Goal: Participate in discussion: Engage in conversation with other users on a specific topic

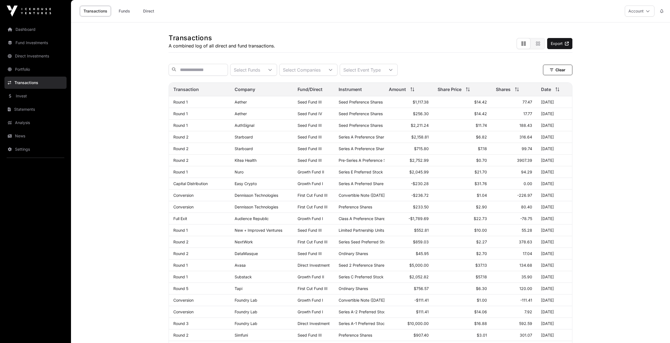
click at [9, 136] on icon at bounding box center [10, 136] width 4 height 4
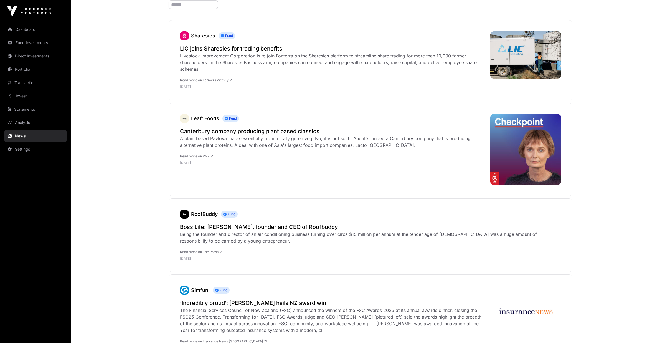
scroll to position [83, 0]
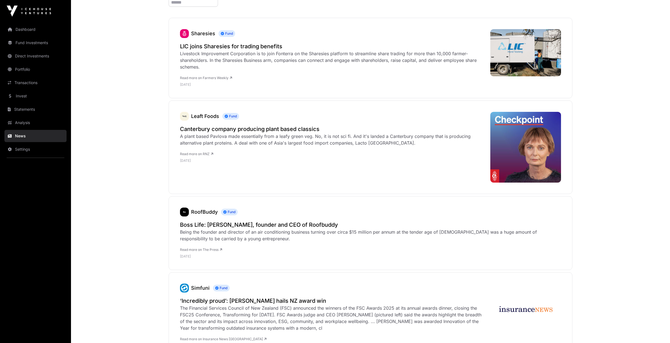
click at [26, 43] on link "Fund Investments" at bounding box center [35, 43] width 62 height 12
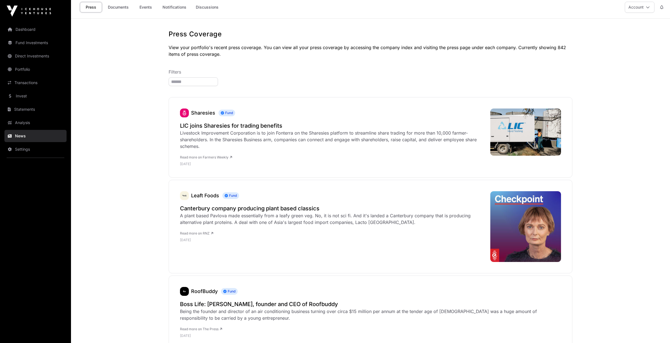
scroll to position [0, 0]
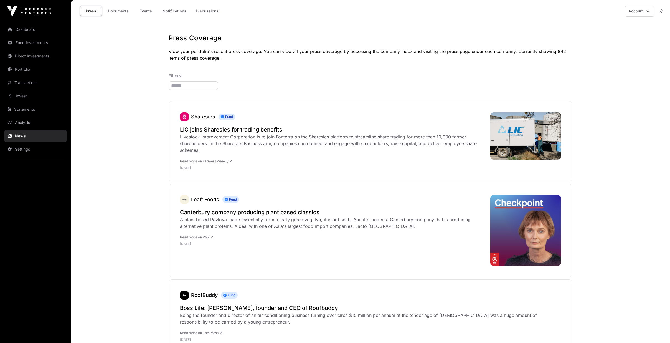
click at [151, 11] on link "Events" at bounding box center [145, 11] width 22 height 11
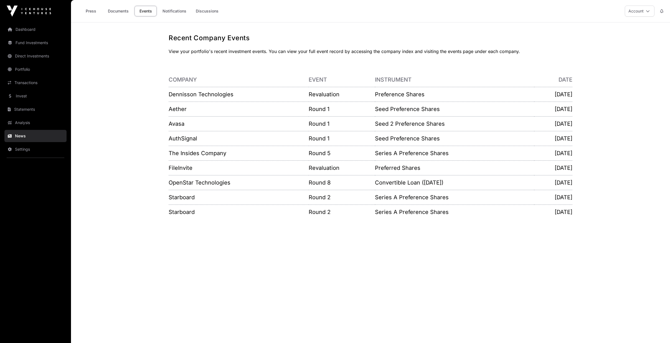
click at [172, 14] on link "Notifications" at bounding box center [174, 11] width 31 height 11
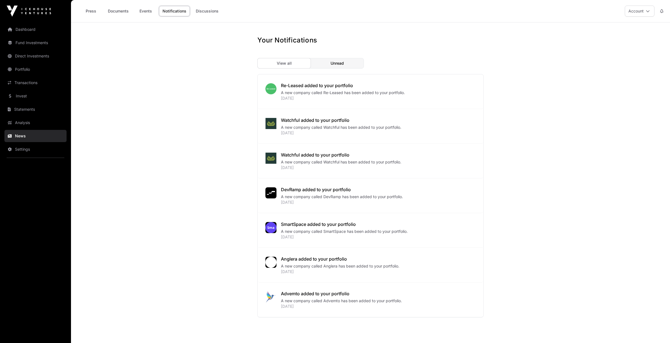
click at [210, 9] on link "Discussions" at bounding box center [207, 11] width 30 height 11
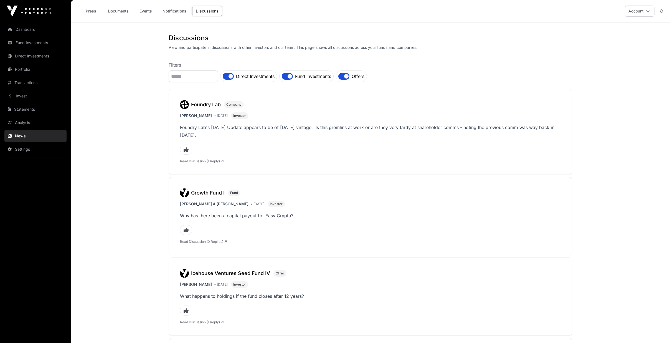
click at [24, 95] on link "Invest" at bounding box center [35, 96] width 62 height 12
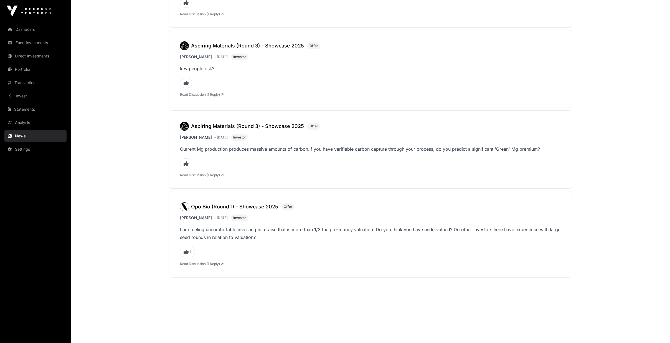
scroll to position [2076, 0]
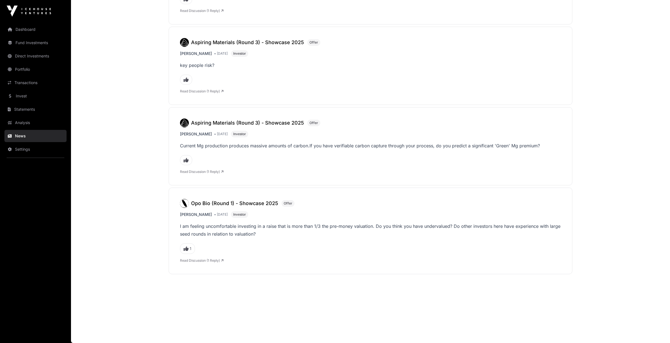
click at [212, 260] on link "Read Discussion (1 Reply)" at bounding box center [202, 260] width 44 height 4
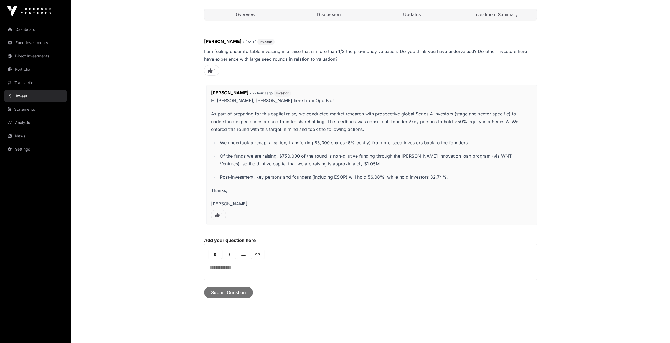
scroll to position [222, 0]
